Goal: Information Seeking & Learning: Stay updated

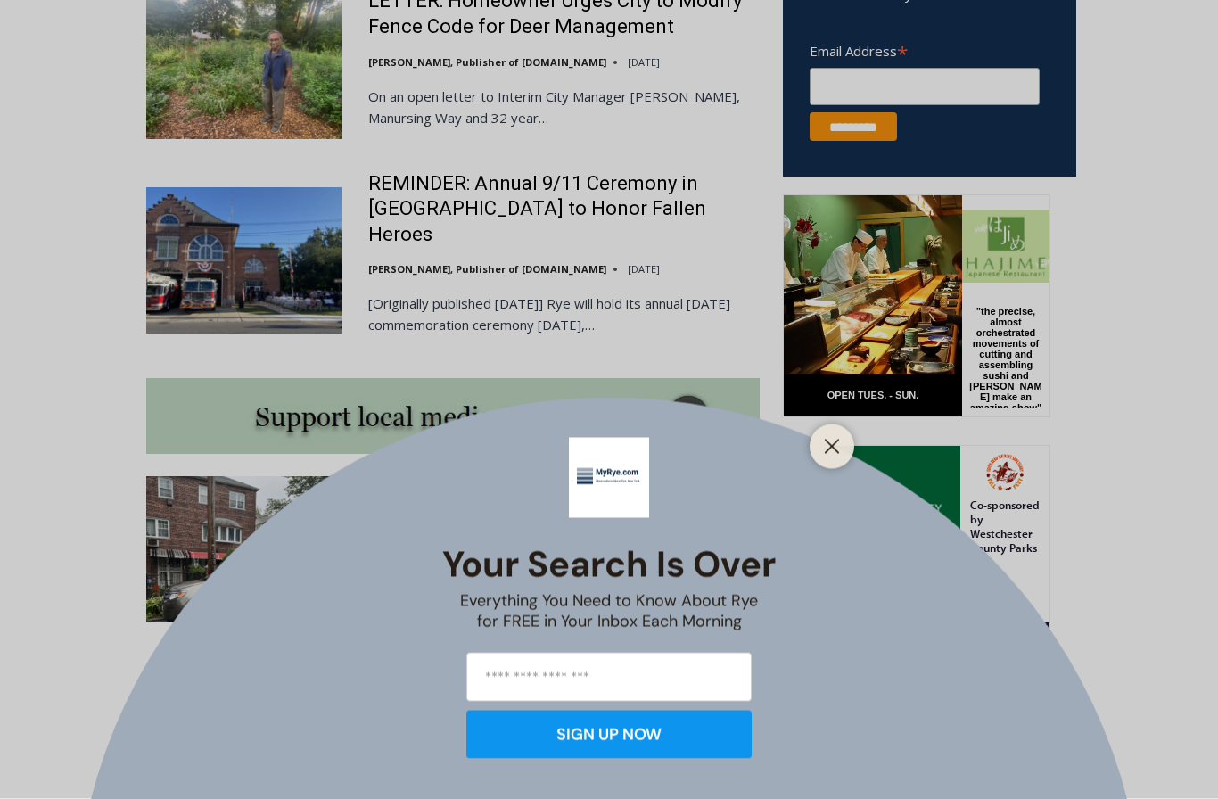
scroll to position [1280, 0]
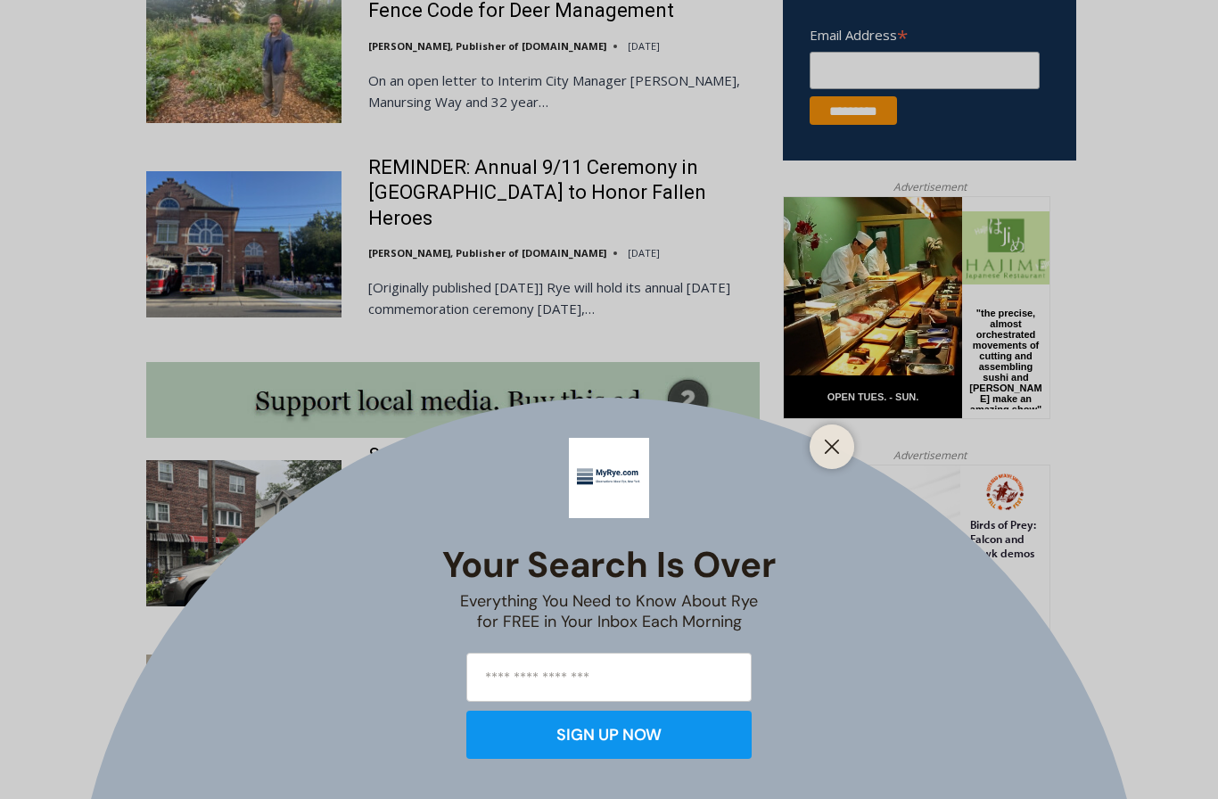
click at [688, 457] on div "Your Search is Over Everything You Need to Know About Rye for FREE in Your Inbo…" at bounding box center [609, 399] width 1218 height 799
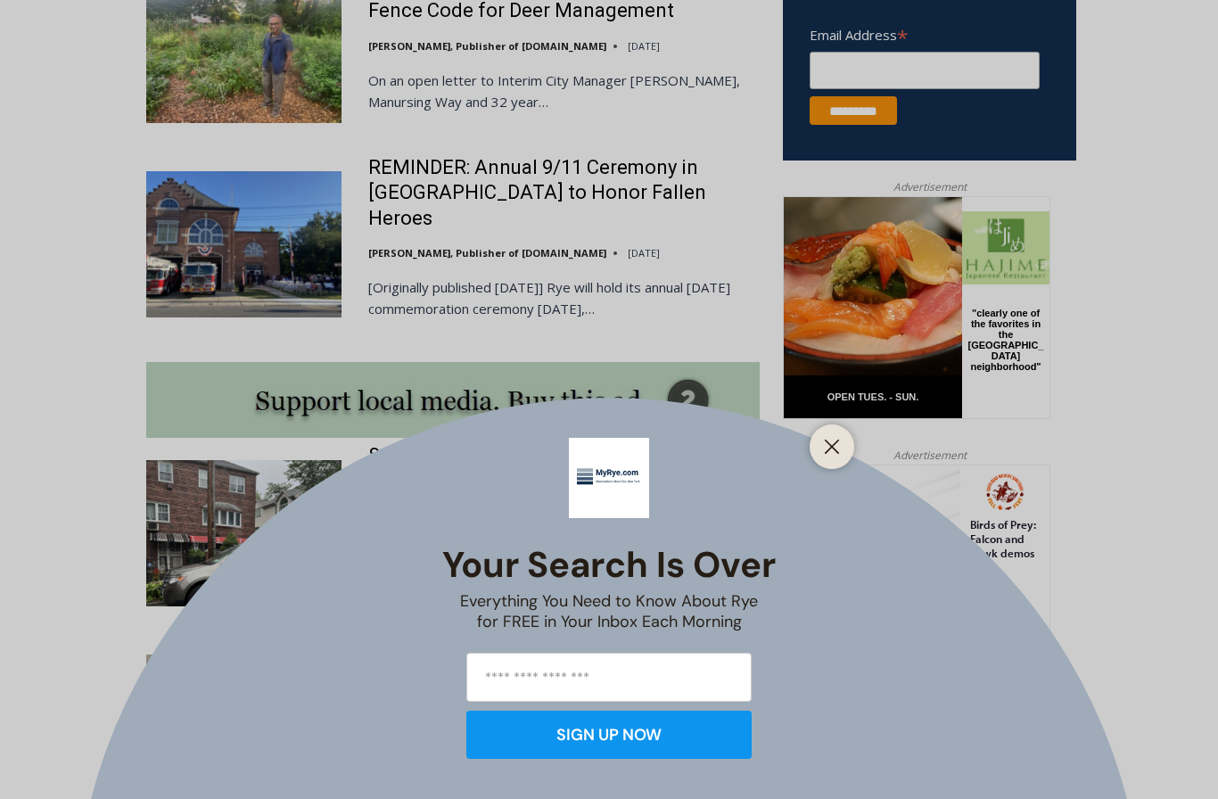
click at [843, 459] on button "Close" at bounding box center [831, 446] width 25 height 25
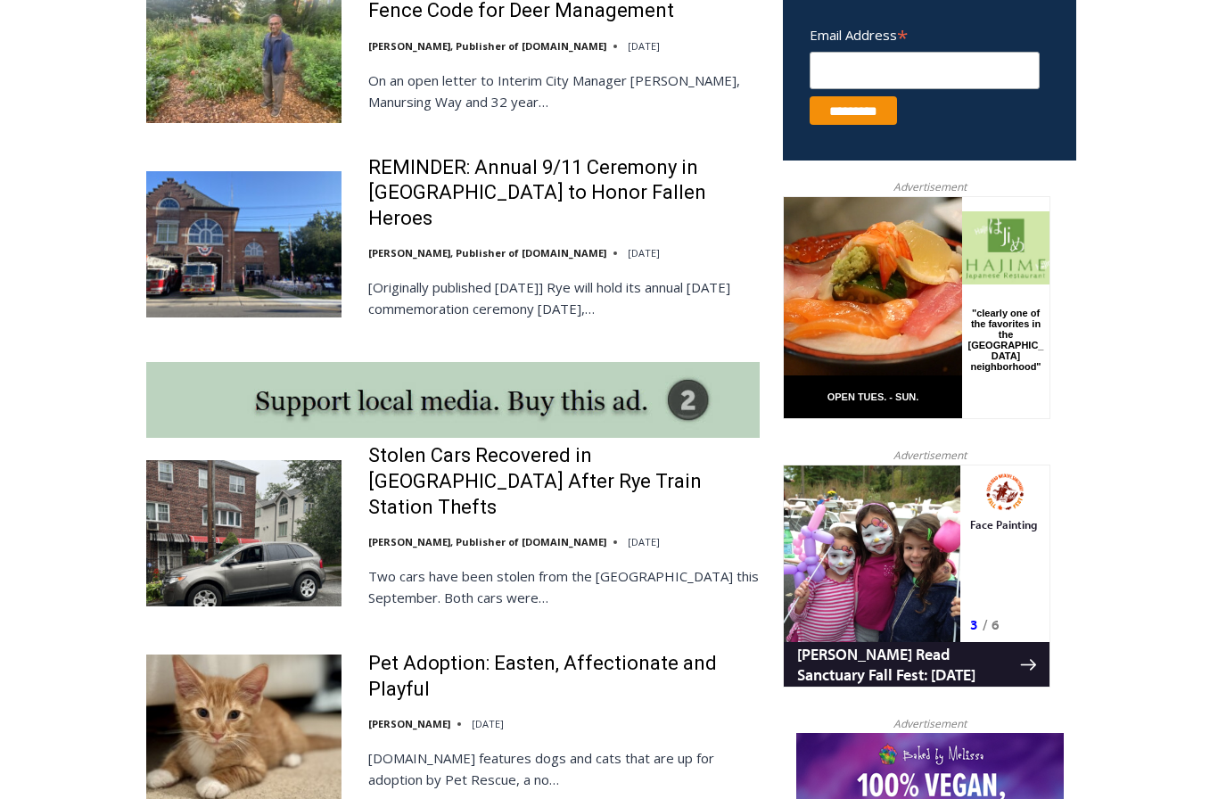
click at [702, 454] on link "Stolen Cars Recovered in [GEOGRAPHIC_DATA] After Rye Train Station Thefts" at bounding box center [563, 481] width 391 height 77
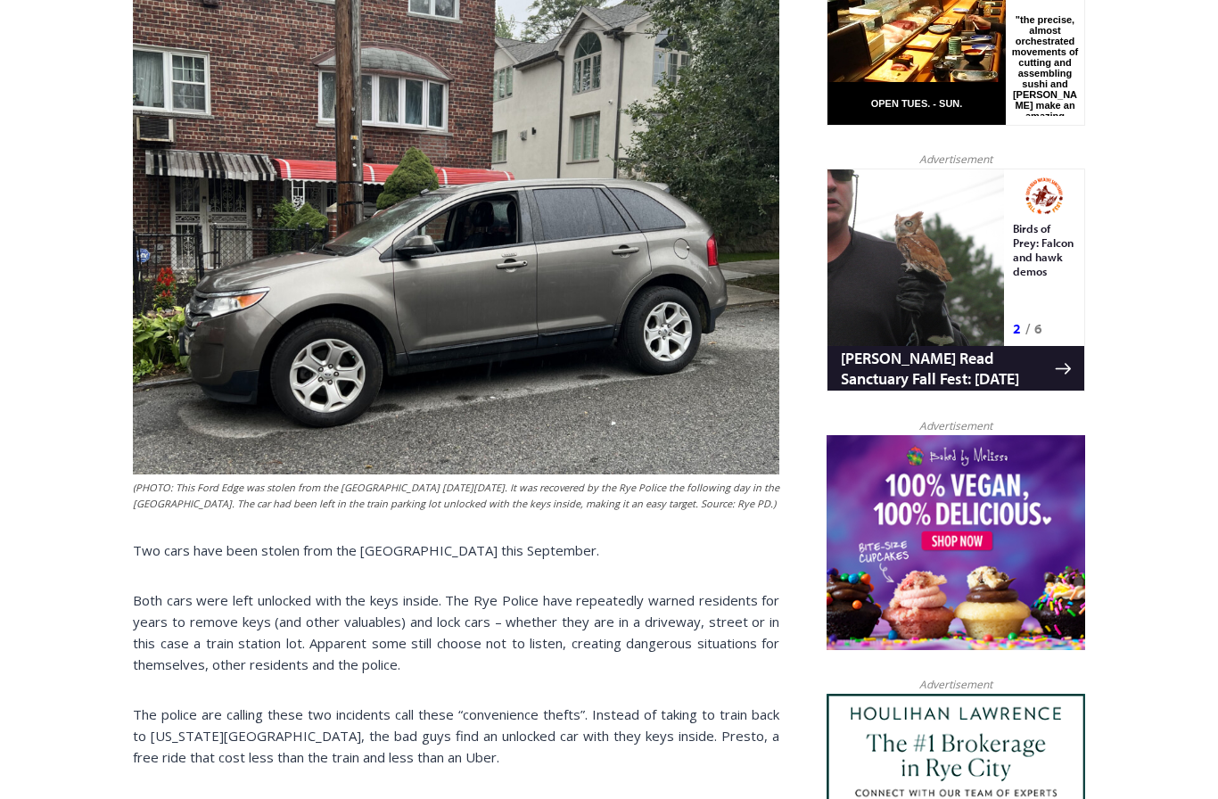
scroll to position [1152, 0]
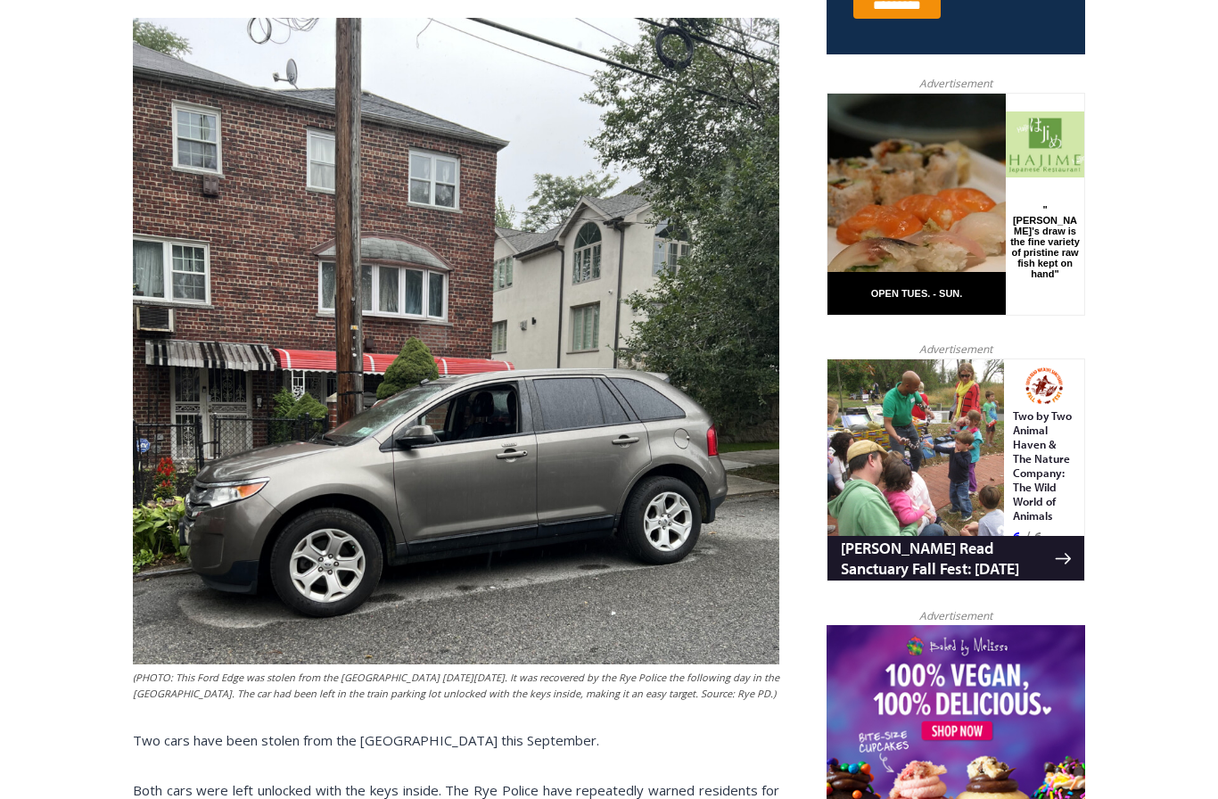
scroll to position [828, 0]
